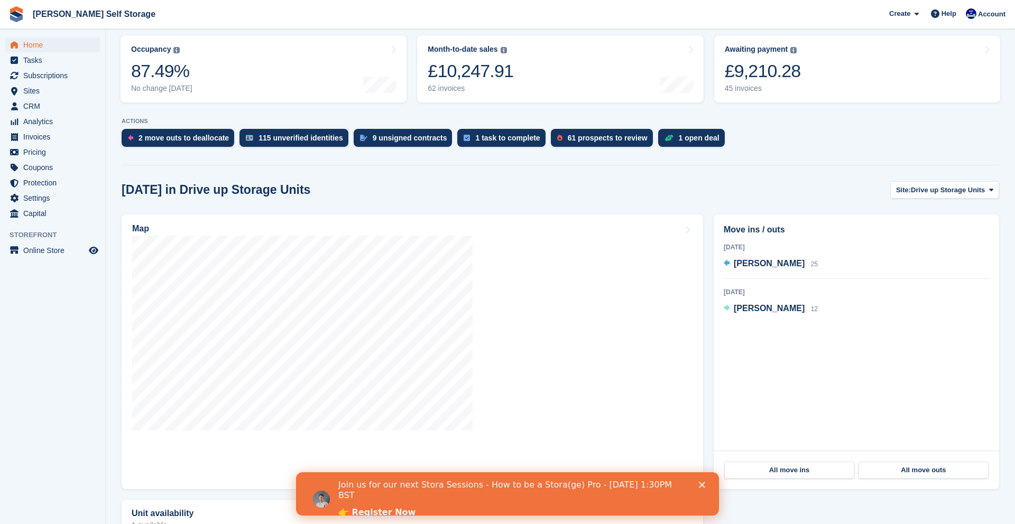
scroll to position [135, 0]
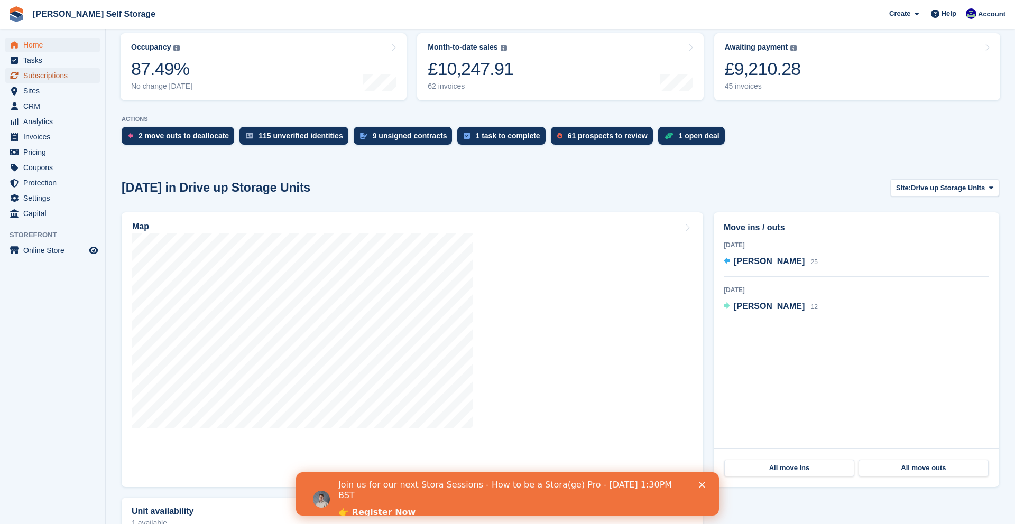
click at [42, 80] on span "Subscriptions" at bounding box center [54, 75] width 63 height 15
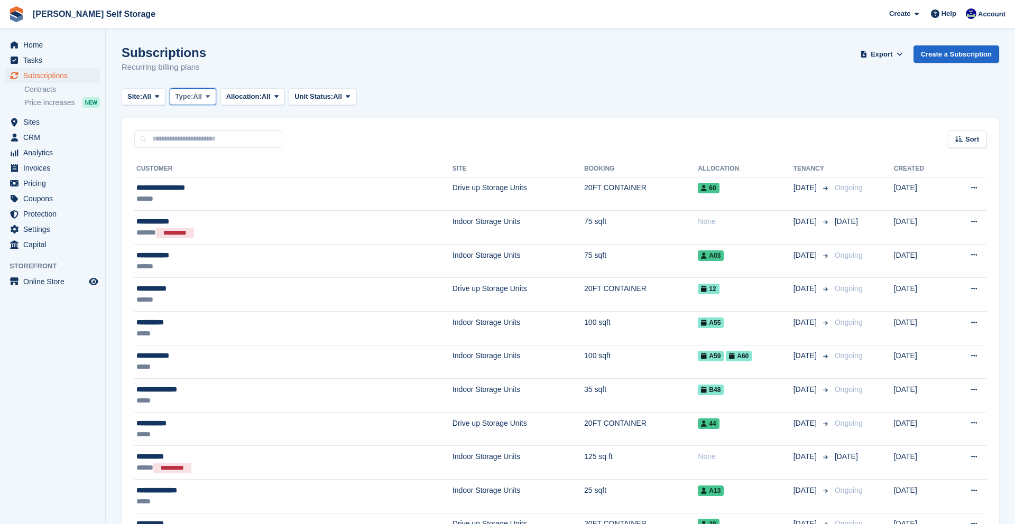
scroll to position [1, 0]
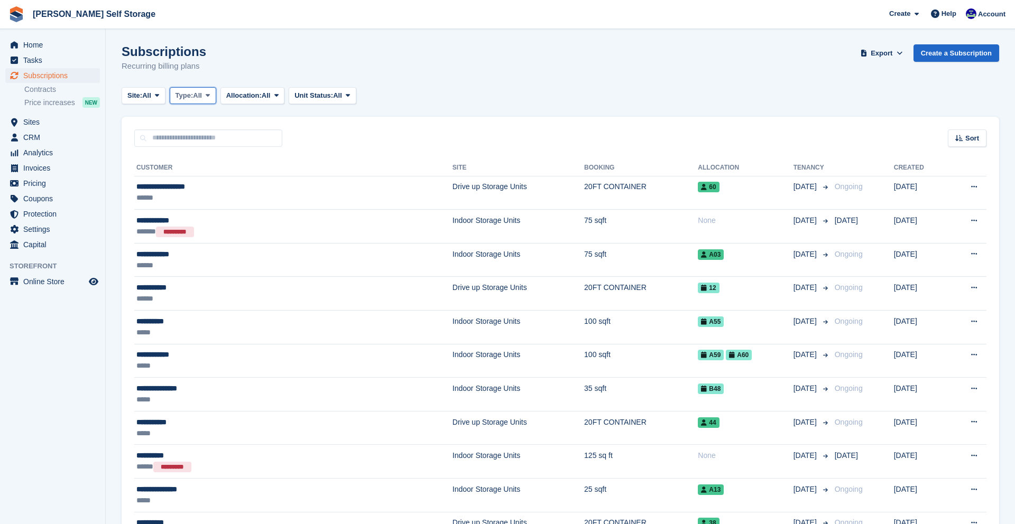
click at [191, 98] on span "Type:" at bounding box center [185, 95] width 18 height 11
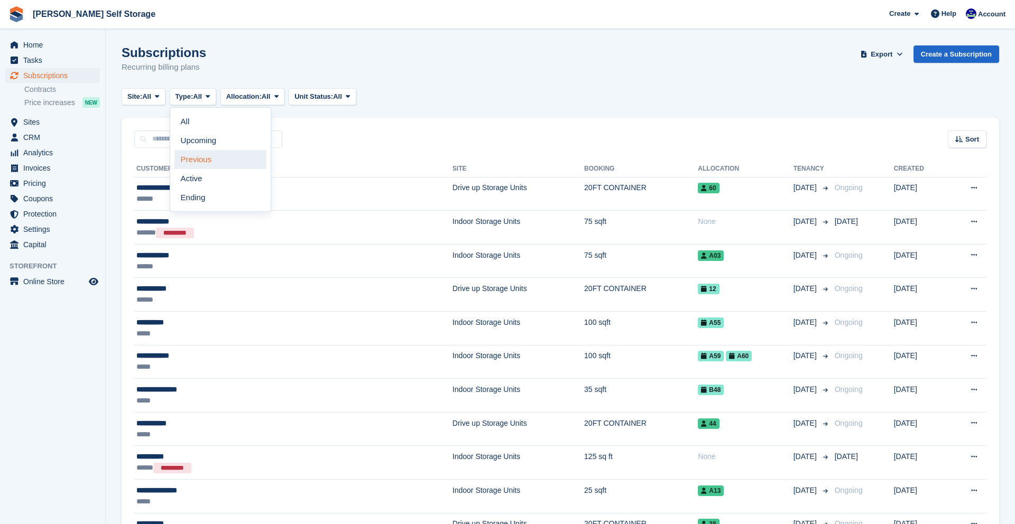
click at [188, 157] on link "Previous" at bounding box center [220, 159] width 92 height 19
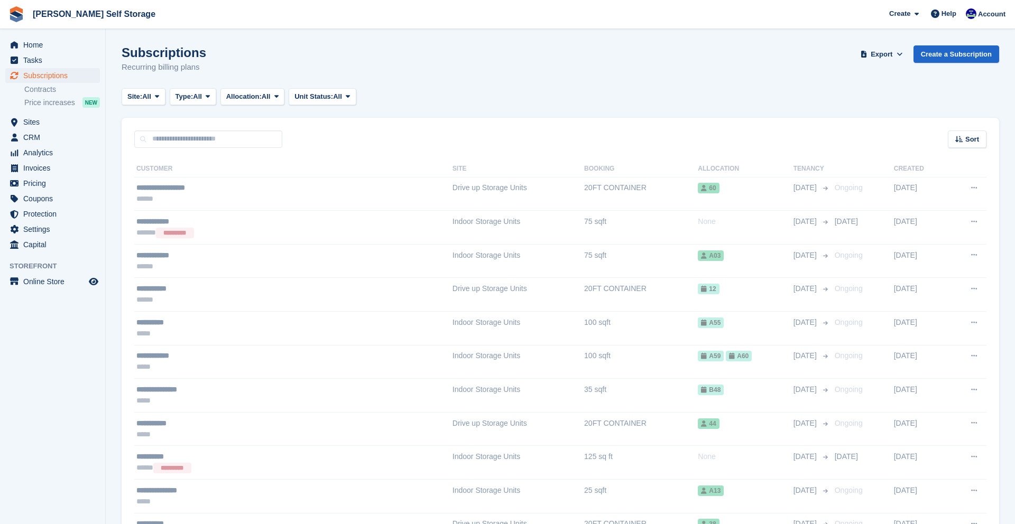
scroll to position [1, 0]
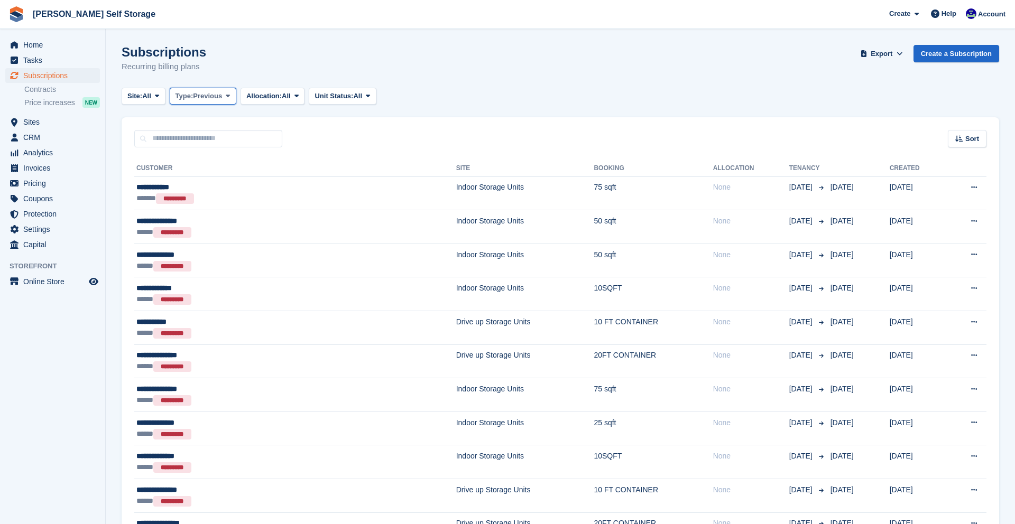
click at [193, 98] on span "Type:" at bounding box center [185, 96] width 18 height 11
click at [191, 198] on link "Ending" at bounding box center [220, 197] width 92 height 19
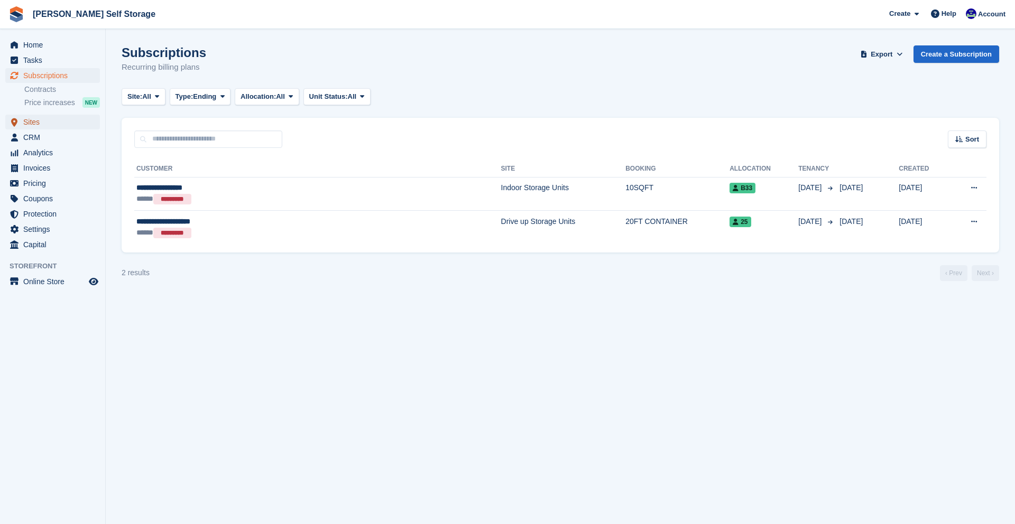
click at [29, 124] on span "Sites" at bounding box center [54, 122] width 63 height 15
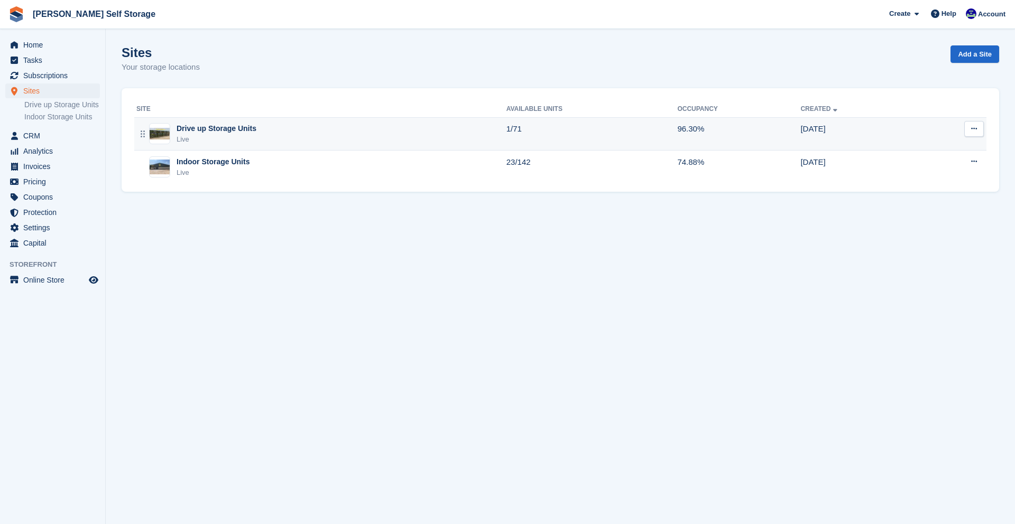
click at [168, 132] on img at bounding box center [160, 134] width 20 height 12
